Goal: Task Accomplishment & Management: Use online tool/utility

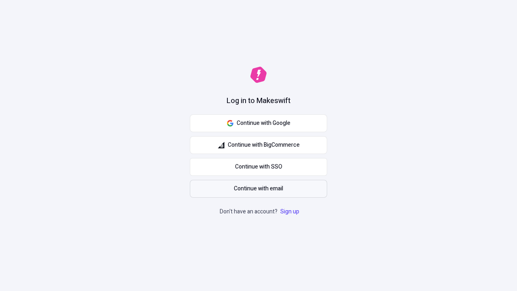
click at [259, 189] on span "Continue with email" at bounding box center [258, 188] width 49 height 9
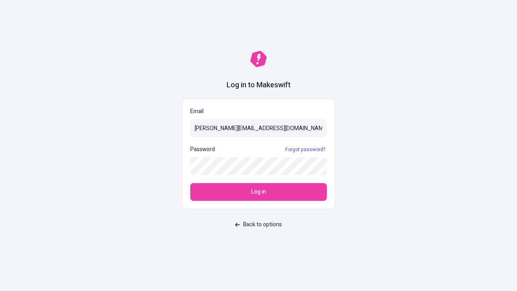
type input "[PERSON_NAME][EMAIL_ADDRESS][DOMAIN_NAME]"
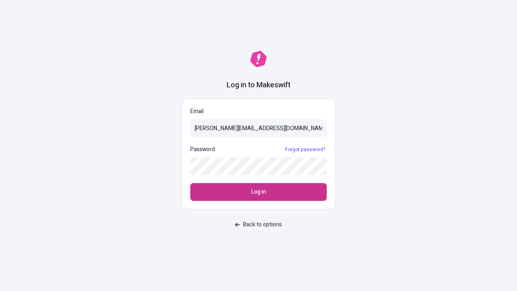
click at [259, 192] on span "Log in" at bounding box center [258, 191] width 15 height 9
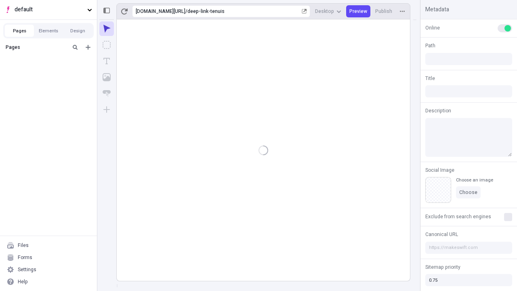
type input "/deep-link-tenuis"
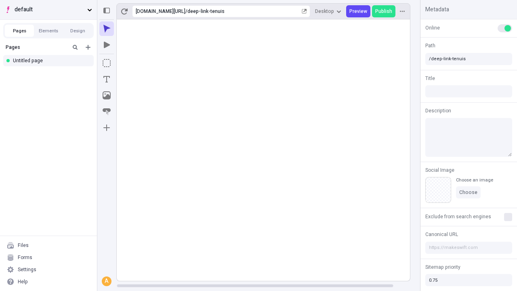
click at [48, 10] on span "default" at bounding box center [49, 9] width 69 height 9
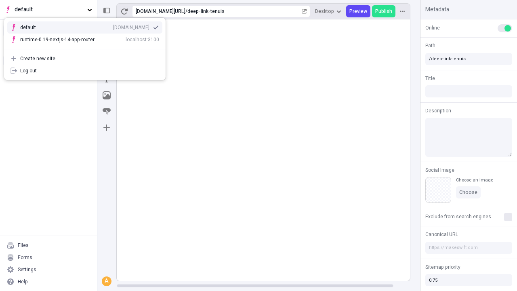
click at [113, 26] on div "qee9k4dy7d.staging.makeswift.site" at bounding box center [131, 27] width 36 height 6
click at [88, 47] on icon "Add new" at bounding box center [88, 47] width 5 height 5
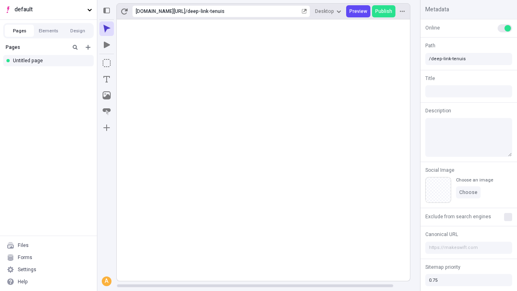
click at [51, 74] on div "Blank page" at bounding box center [51, 75] width 78 height 12
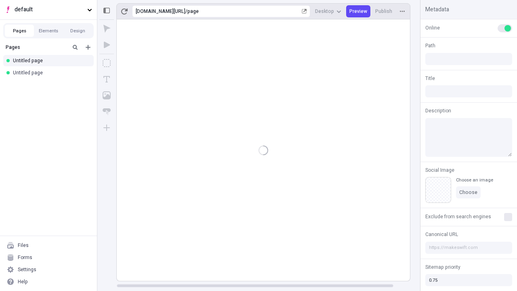
type input "/page"
